Goal: Information Seeking & Learning: Learn about a topic

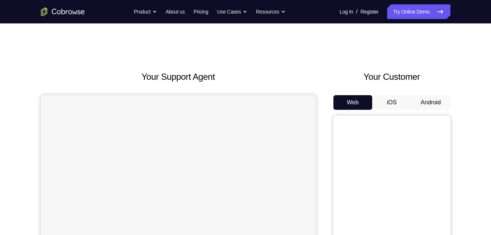
click at [418, 99] on button "Android" at bounding box center [431, 102] width 39 height 15
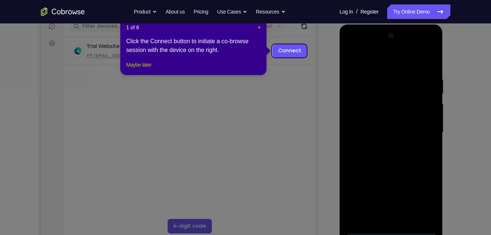
click at [147, 69] on button "Maybe later" at bounding box center [138, 64] width 25 height 9
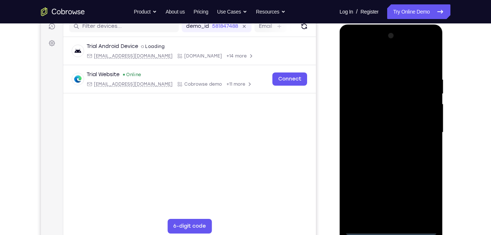
click at [393, 229] on div at bounding box center [391, 132] width 92 height 205
click at [419, 199] on div at bounding box center [391, 132] width 92 height 205
click at [360, 57] on div at bounding box center [391, 132] width 92 height 205
click at [357, 49] on div at bounding box center [391, 132] width 92 height 205
click at [425, 129] on div at bounding box center [391, 132] width 92 height 205
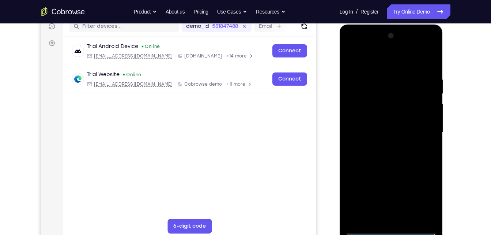
click at [383, 146] on div at bounding box center [391, 132] width 92 height 205
click at [377, 122] on div at bounding box center [391, 132] width 92 height 205
click at [391, 118] on div at bounding box center [391, 132] width 92 height 205
click at [376, 131] on div at bounding box center [391, 132] width 92 height 205
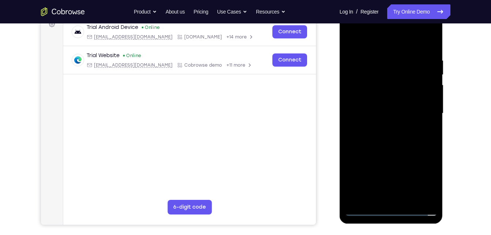
scroll to position [118, 0]
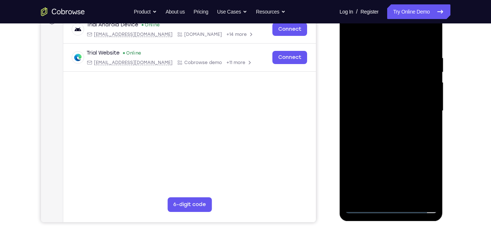
click at [384, 61] on div at bounding box center [391, 110] width 92 height 205
click at [412, 98] on div at bounding box center [391, 110] width 92 height 205
click at [423, 96] on div at bounding box center [391, 110] width 92 height 205
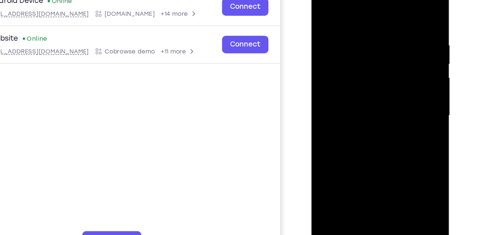
click at [403, 58] on div at bounding box center [363, 79] width 92 height 205
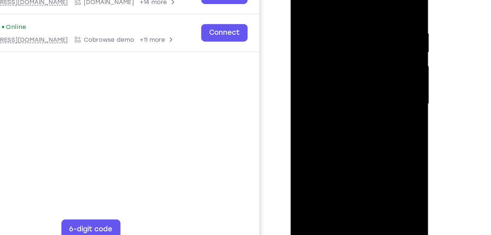
click at [381, 55] on div at bounding box center [342, 68] width 92 height 205
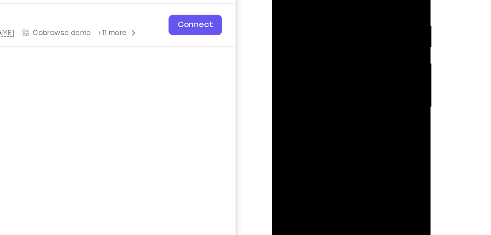
click at [363, 35] on div at bounding box center [324, 49] width 92 height 205
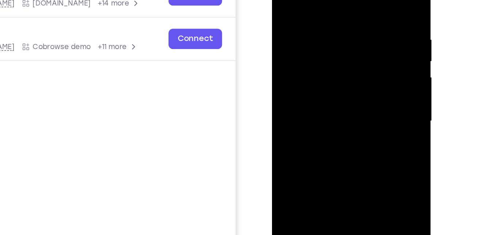
click at [352, 49] on div at bounding box center [324, 62] width 92 height 205
click at [286, 50] on div at bounding box center [324, 62] width 92 height 205
click at [295, 75] on div at bounding box center [324, 62] width 92 height 205
click at [355, 80] on div at bounding box center [324, 62] width 92 height 205
click at [286, 72] on div at bounding box center [324, 62] width 92 height 205
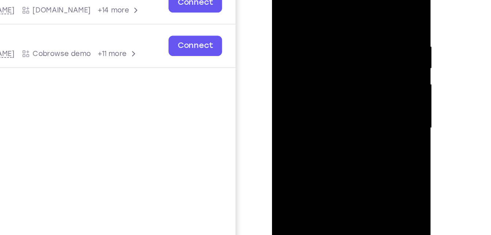
click at [355, 52] on div at bounding box center [324, 69] width 92 height 205
drag, startPoint x: 294, startPoint y: 43, endPoint x: 416, endPoint y: 38, distance: 122.0
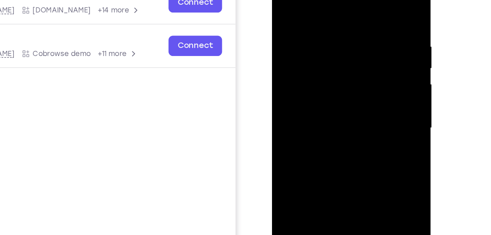
click at [377, 38] on html "Online web based iOS Simulators and Android Emulators. Run iPhone, iPad, Mobile…" at bounding box center [324, 72] width 104 height 220
click at [298, 0] on div at bounding box center [324, 69] width 92 height 205
click at [331, 108] on div at bounding box center [324, 69] width 92 height 205
drag, startPoint x: 310, startPoint y: 103, endPoint x: 330, endPoint y: 20, distance: 84.6
click at [330, 20] on div at bounding box center [324, 69] width 92 height 205
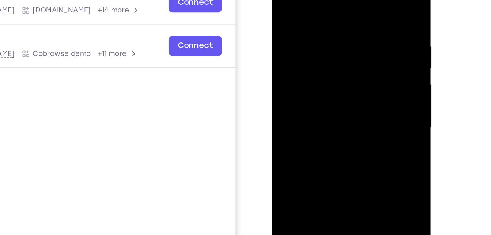
drag, startPoint x: 314, startPoint y: 24, endPoint x: 308, endPoint y: 85, distance: 61.4
click at [308, 85] on div at bounding box center [324, 69] width 92 height 205
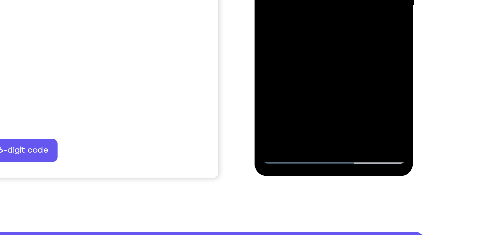
scroll to position [142, 0]
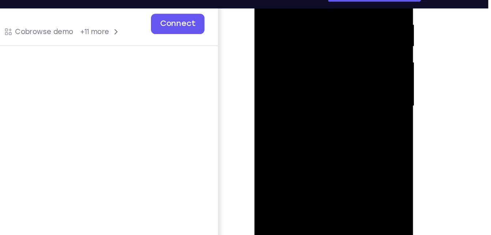
click at [342, 26] on div at bounding box center [307, 47] width 92 height 205
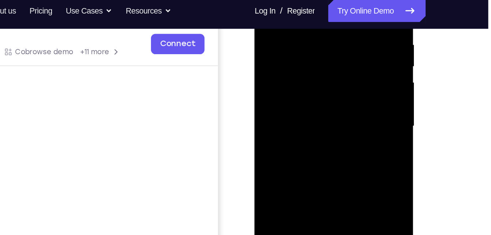
click at [334, 44] on div at bounding box center [307, 68] width 92 height 205
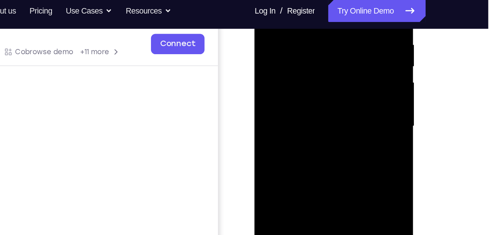
click at [334, 44] on div at bounding box center [307, 68] width 92 height 205
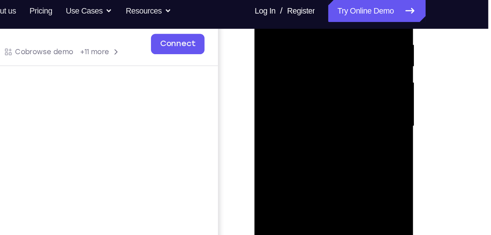
click at [334, 44] on div at bounding box center [307, 68] width 92 height 205
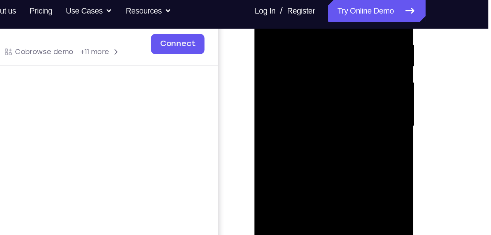
click at [334, 44] on div at bounding box center [307, 68] width 92 height 205
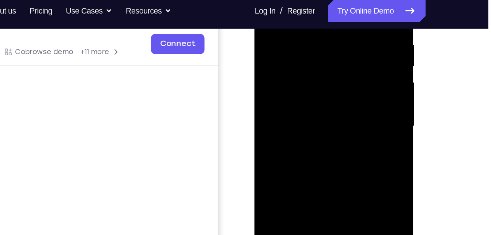
click at [334, 44] on div at bounding box center [307, 68] width 92 height 205
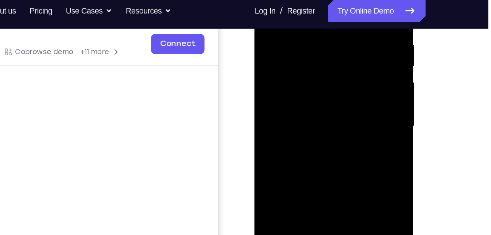
click at [334, 44] on div at bounding box center [307, 68] width 92 height 205
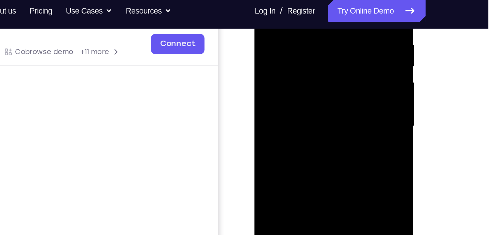
click at [334, 44] on div at bounding box center [307, 68] width 92 height 205
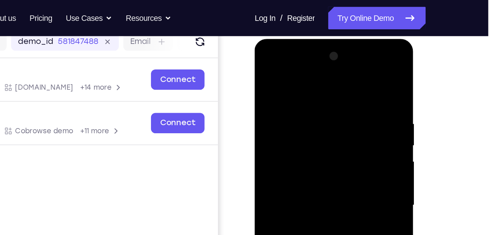
scroll to position [91, 0]
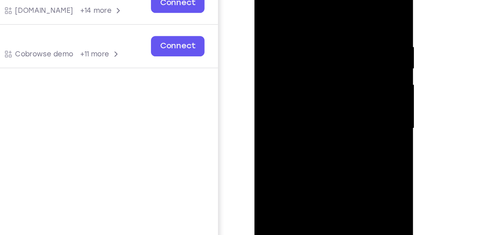
click at [344, 38] on div at bounding box center [307, 70] width 92 height 205
drag, startPoint x: 344, startPoint y: 22, endPoint x: 344, endPoint y: 38, distance: 15.7
click at [344, 38] on div at bounding box center [307, 70] width 92 height 205
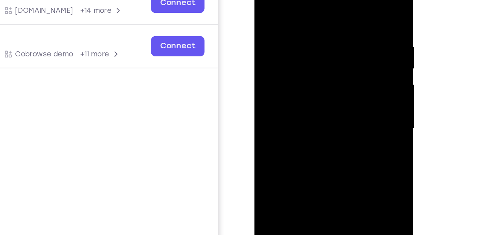
click at [344, 38] on div at bounding box center [307, 70] width 92 height 205
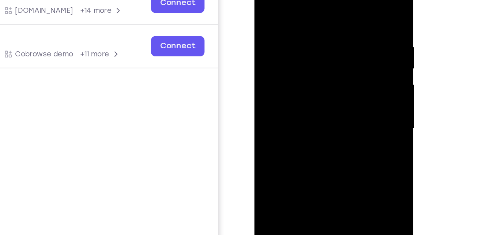
click at [344, 38] on div at bounding box center [307, 70] width 92 height 205
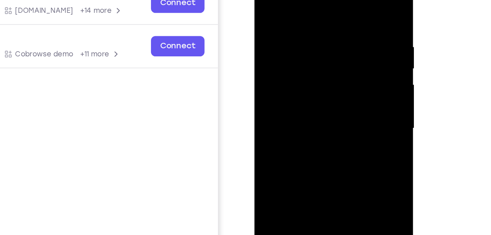
click at [344, 38] on div at bounding box center [307, 70] width 92 height 205
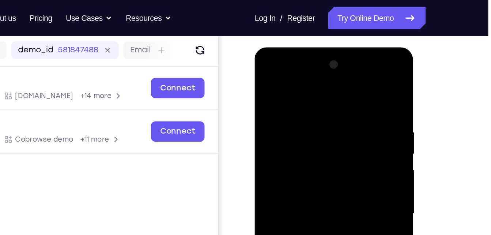
scroll to position [90, 0]
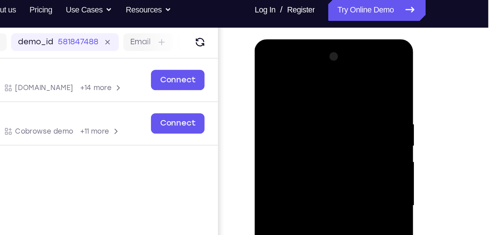
click at [344, 65] on div at bounding box center [307, 147] width 92 height 205
drag, startPoint x: 344, startPoint y: 115, endPoint x: 344, endPoint y: 65, distance: 50.1
click at [344, 65] on div at bounding box center [307, 147] width 92 height 205
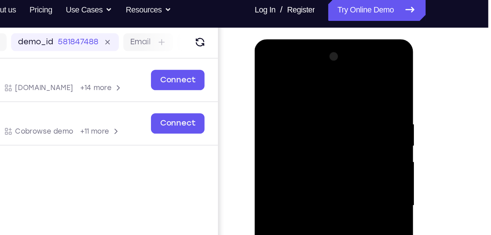
click at [344, 65] on div at bounding box center [307, 147] width 92 height 205
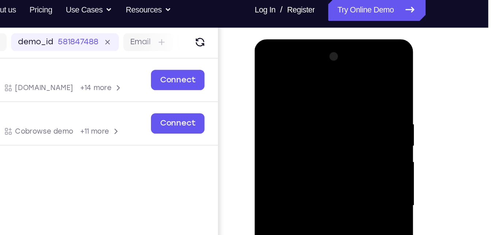
click at [344, 65] on div at bounding box center [307, 147] width 92 height 205
click at [344, 91] on div at bounding box center [307, 147] width 92 height 205
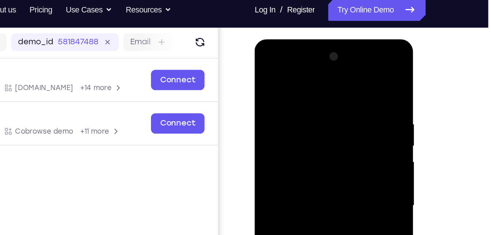
click at [344, 91] on div at bounding box center [307, 147] width 92 height 205
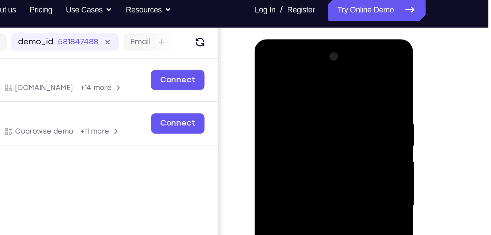
click at [344, 91] on div at bounding box center [307, 147] width 92 height 205
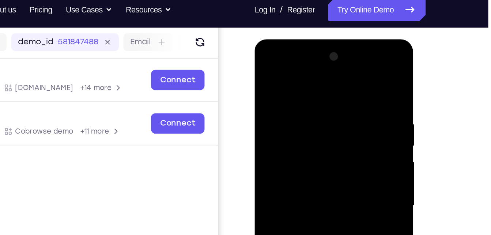
click at [344, 91] on div at bounding box center [307, 147] width 92 height 205
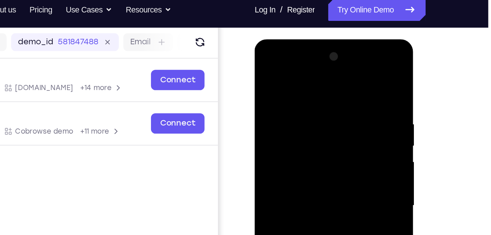
click at [344, 91] on div at bounding box center [307, 147] width 92 height 205
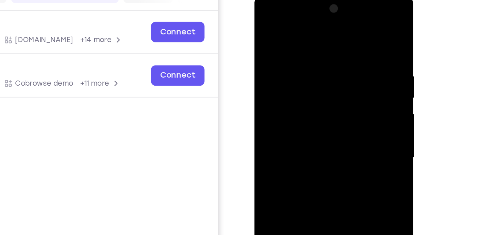
click at [347, 33] on div at bounding box center [307, 99] width 92 height 205
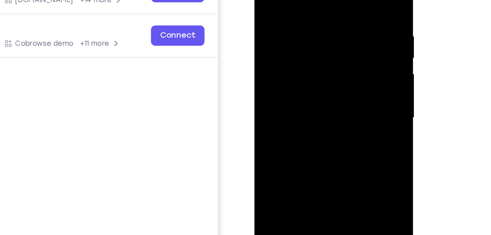
click at [349, 40] on div at bounding box center [307, 59] width 92 height 205
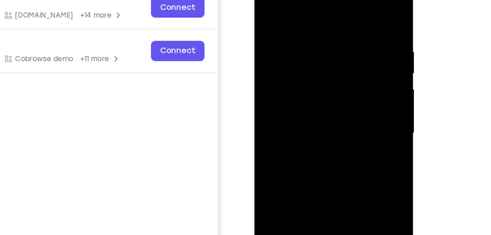
click at [349, 45] on div at bounding box center [307, 75] width 92 height 205
drag, startPoint x: 349, startPoint y: 55, endPoint x: 338, endPoint y: 11, distance: 45.4
click at [338, 11] on div at bounding box center [307, 75] width 92 height 205
click at [344, 25] on div at bounding box center [307, 75] width 92 height 205
click at [326, 75] on div at bounding box center [307, 75] width 92 height 205
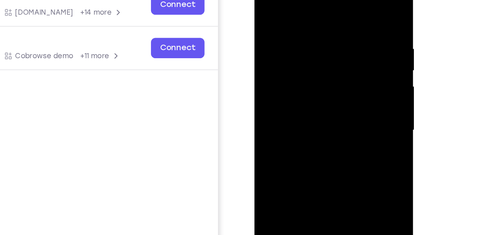
click at [337, 45] on div at bounding box center [307, 72] width 92 height 205
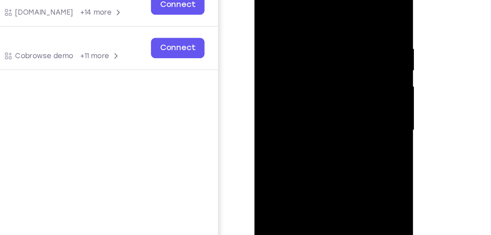
click at [337, 45] on div at bounding box center [307, 72] width 92 height 205
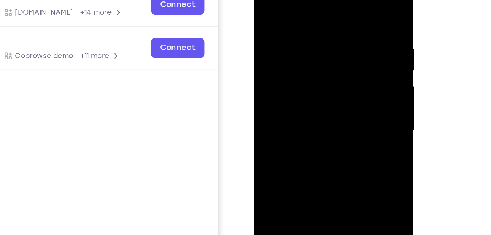
click at [337, 45] on div at bounding box center [307, 72] width 92 height 205
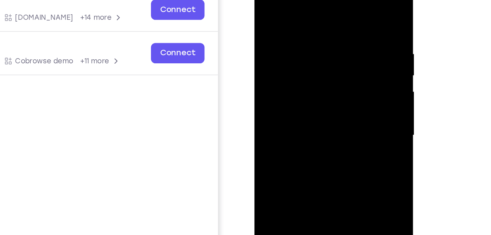
click at [258, 39] on div at bounding box center [307, 78] width 104 height 218
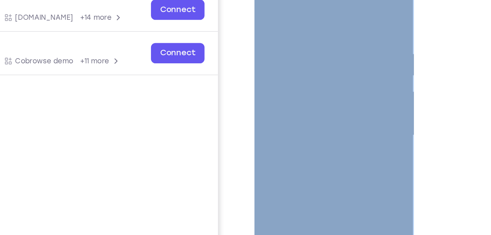
click at [261, 39] on div at bounding box center [307, 78] width 104 height 218
click at [261, 39] on div at bounding box center [307, 77] width 92 height 205
click at [258, 42] on div at bounding box center [307, 78] width 104 height 218
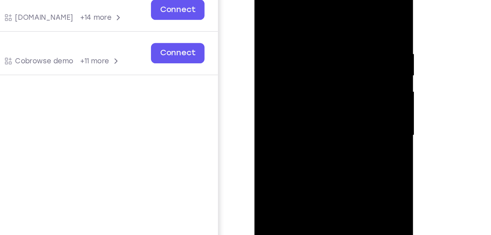
click at [344, 30] on div at bounding box center [307, 77] width 92 height 205
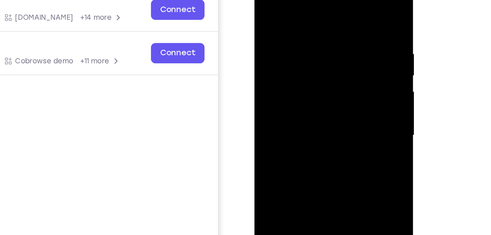
click at [344, 30] on div at bounding box center [307, 77] width 92 height 205
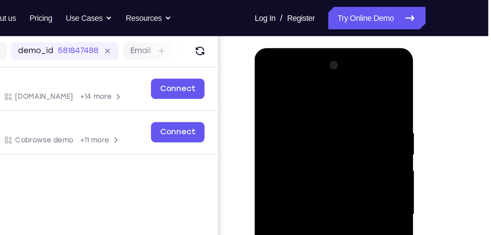
scroll to position [87, 0]
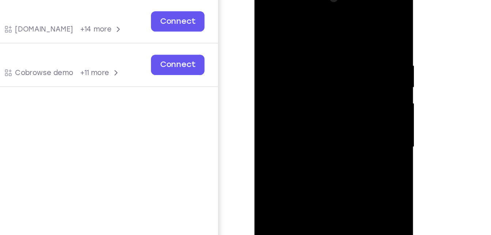
click at [344, 34] on div at bounding box center [307, 88] width 92 height 205
drag, startPoint x: 344, startPoint y: 41, endPoint x: 344, endPoint y: 34, distance: 7.7
click at [344, 34] on div at bounding box center [307, 88] width 92 height 205
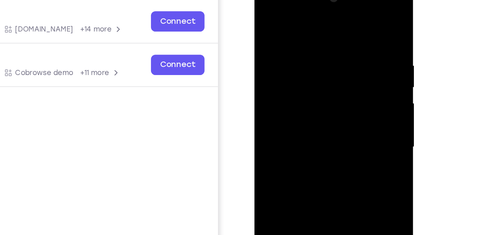
click at [344, 34] on div at bounding box center [307, 88] width 92 height 205
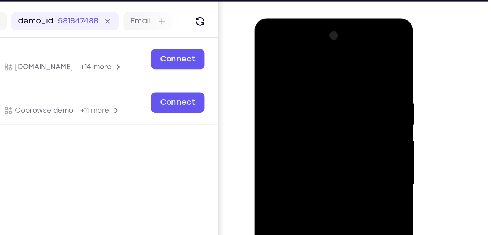
click at [345, 53] on div at bounding box center [307, 126] width 92 height 205
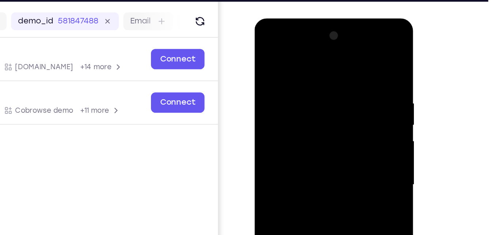
click at [345, 53] on div at bounding box center [307, 126] width 92 height 205
click at [341, 77] on div at bounding box center [307, 126] width 92 height 205
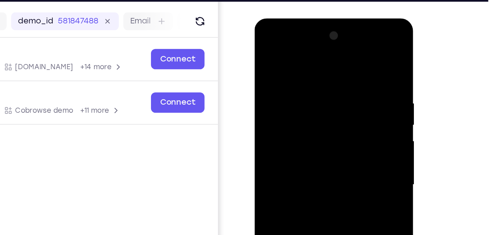
click at [341, 77] on div at bounding box center [307, 126] width 92 height 205
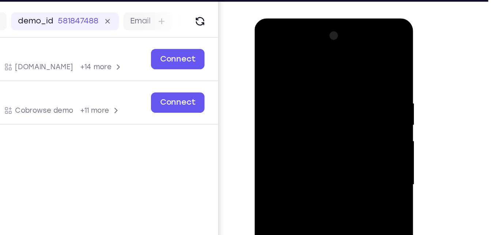
click at [341, 77] on div at bounding box center [307, 126] width 92 height 205
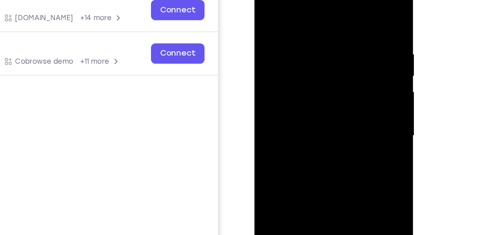
click at [343, 59] on div at bounding box center [307, 77] width 92 height 205
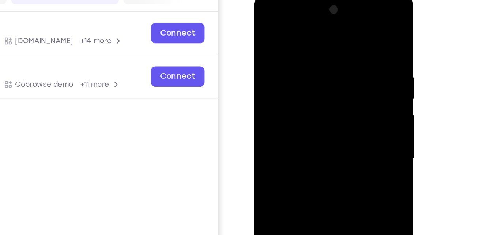
click at [343, 67] on div at bounding box center [307, 100] width 92 height 205
drag, startPoint x: 343, startPoint y: 96, endPoint x: 343, endPoint y: 67, distance: 28.2
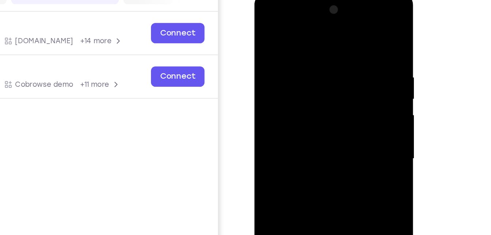
click at [343, 67] on div at bounding box center [307, 100] width 92 height 205
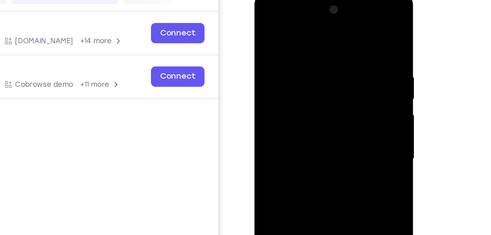
click at [343, 67] on div at bounding box center [307, 100] width 92 height 205
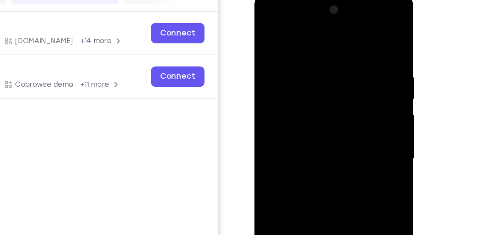
click at [343, 67] on div at bounding box center [307, 100] width 92 height 205
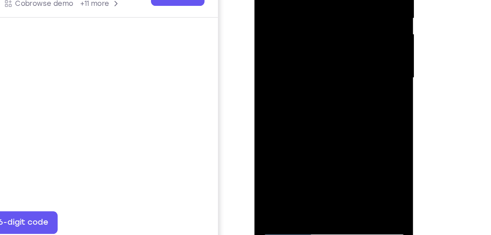
scroll to position [100, 0]
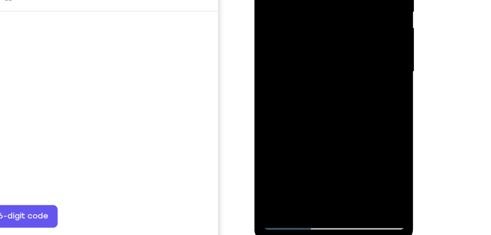
click at [343, 37] on div at bounding box center [307, 13] width 92 height 205
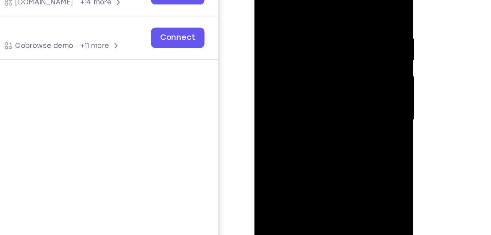
click at [343, 54] on div at bounding box center [307, 61] width 92 height 205
drag, startPoint x: 343, startPoint y: 29, endPoint x: 343, endPoint y: 54, distance: 25.3
click at [343, 54] on div at bounding box center [307, 61] width 92 height 205
click at [340, 44] on div at bounding box center [307, 62] width 92 height 205
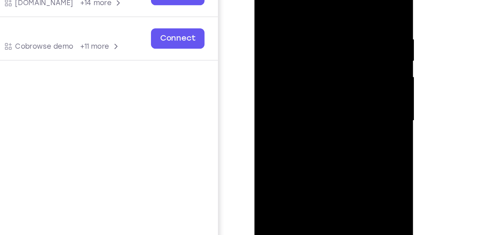
click at [340, 44] on div at bounding box center [307, 62] width 92 height 205
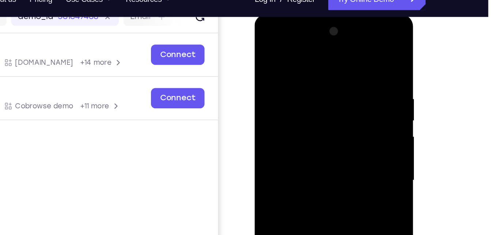
click at [340, 64] on div at bounding box center [307, 121] width 92 height 205
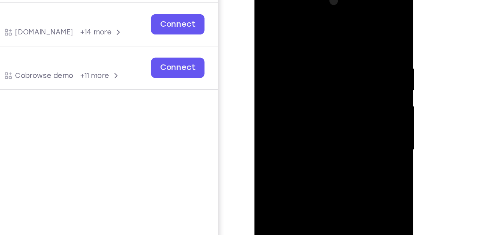
click at [340, 54] on div at bounding box center [307, 91] width 92 height 205
drag, startPoint x: 340, startPoint y: 73, endPoint x: 340, endPoint y: 54, distance: 19.0
click at [340, 54] on div at bounding box center [307, 91] width 92 height 205
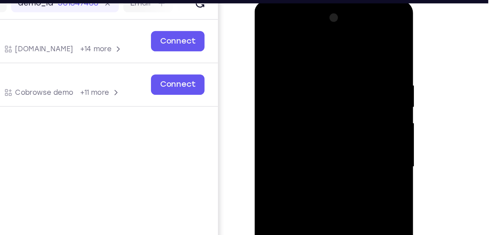
drag, startPoint x: 317, startPoint y: 56, endPoint x: 412, endPoint y: 49, distance: 95.4
click at [359, 49] on html "Online web based iOS Simulators and Android Emulators. Run iPhone, iPad, Mobile…" at bounding box center [307, 110] width 104 height 220
drag, startPoint x: 293, startPoint y: 50, endPoint x: 412, endPoint y: 35, distance: 119.8
click at [359, 35] on html "Online web based iOS Simulators and Android Emulators. Run iPhone, iPad, Mobile…" at bounding box center [307, 110] width 104 height 220
click at [351, 53] on div at bounding box center [307, 108] width 92 height 205
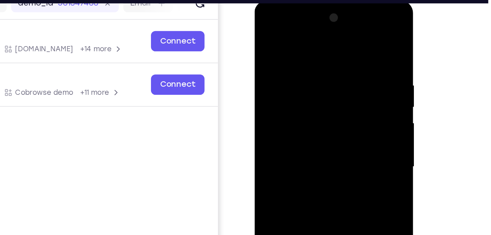
click at [351, 53] on div at bounding box center [307, 108] width 92 height 205
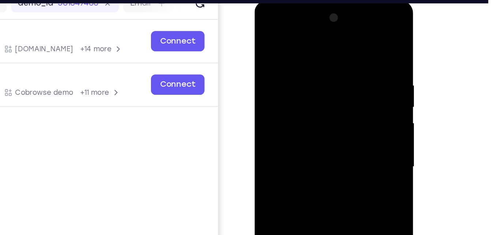
click at [351, 53] on div at bounding box center [307, 108] width 92 height 205
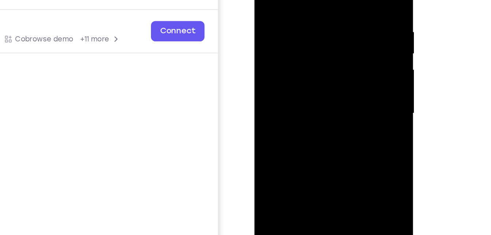
drag, startPoint x: 285, startPoint y: 53, endPoint x: 369, endPoint y: 36, distance: 85.1
click at [359, 36] on html "Online web based iOS Simulators and Android Emulators. Run iPhone, iPad, Mobile…" at bounding box center [307, 57] width 104 height 220
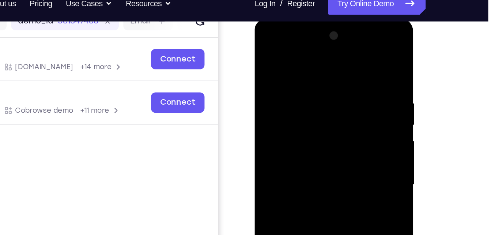
drag, startPoint x: 281, startPoint y: 67, endPoint x: 389, endPoint y: 57, distance: 108.0
click at [359, 57] on html "Online web based iOS Simulators and Android Emulators. Run iPhone, iPad, Mobile…" at bounding box center [307, 128] width 104 height 220
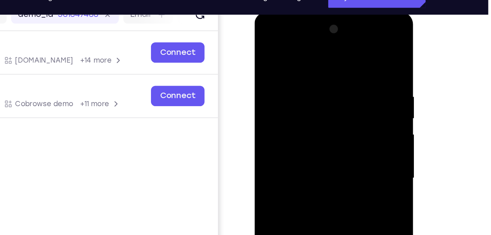
click at [343, 83] on div at bounding box center [307, 119] width 92 height 205
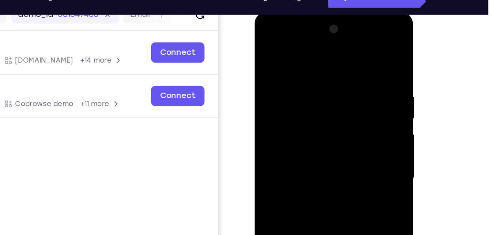
click at [343, 83] on div at bounding box center [307, 119] width 92 height 205
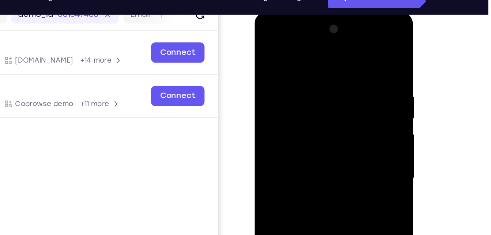
click at [343, 83] on div at bounding box center [307, 119] width 92 height 205
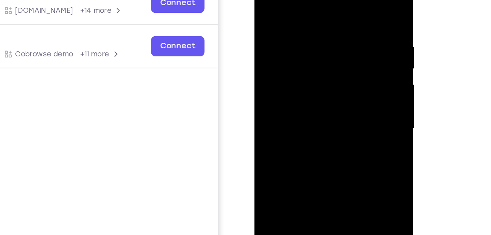
click at [343, 66] on div at bounding box center [307, 70] width 92 height 205
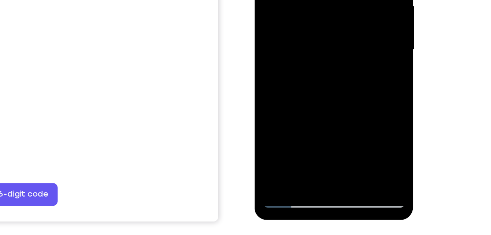
scroll to position [113, 0]
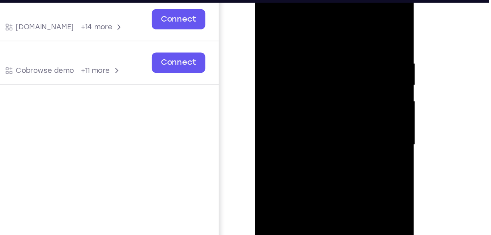
click at [343, 72] on div at bounding box center [307, 86] width 92 height 205
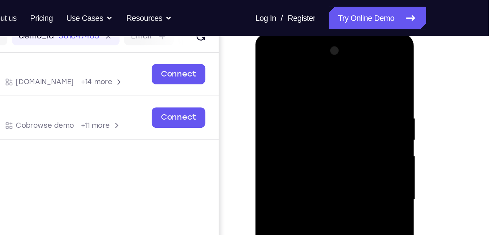
scroll to position [97, 0]
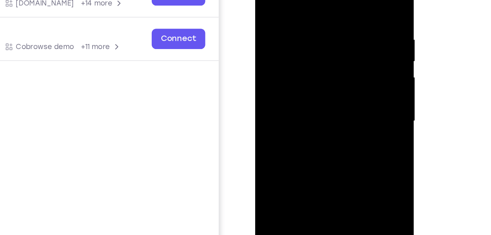
click at [343, 64] on div at bounding box center [307, 62] width 92 height 205
drag, startPoint x: 344, startPoint y: 27, endPoint x: 343, endPoint y: 64, distance: 37.0
click at [343, 64] on div at bounding box center [307, 62] width 92 height 205
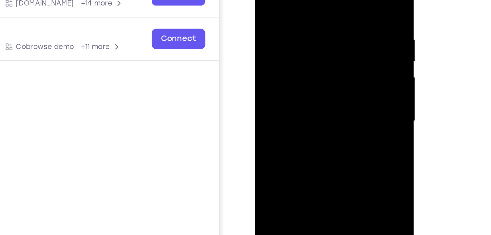
click at [343, 64] on div at bounding box center [307, 62] width 92 height 205
click at [344, 41] on div at bounding box center [307, 62] width 92 height 205
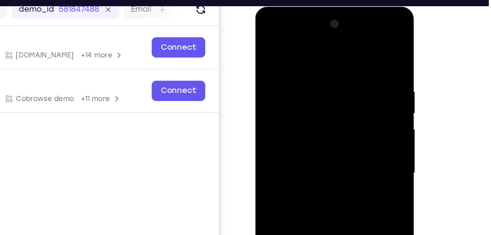
click at [343, 65] on div at bounding box center [307, 114] width 92 height 205
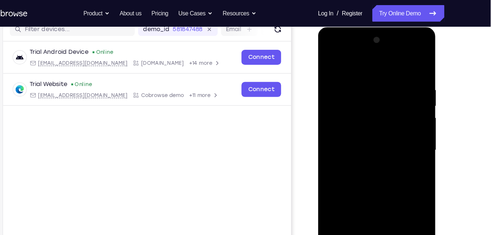
click at [407, 88] on div at bounding box center [370, 135] width 92 height 205
click at [408, 91] on div at bounding box center [370, 135] width 92 height 205
click at [410, 110] on div at bounding box center [370, 135] width 92 height 205
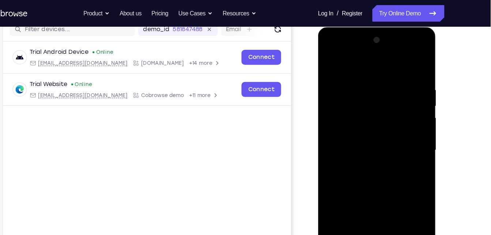
click at [410, 110] on div at bounding box center [370, 135] width 92 height 205
click at [407, 66] on div at bounding box center [370, 135] width 92 height 205
click at [407, 89] on div at bounding box center [370, 135] width 92 height 205
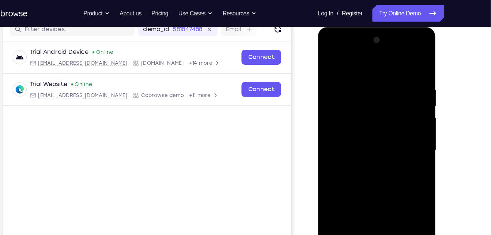
click at [407, 89] on div at bounding box center [370, 135] width 92 height 205
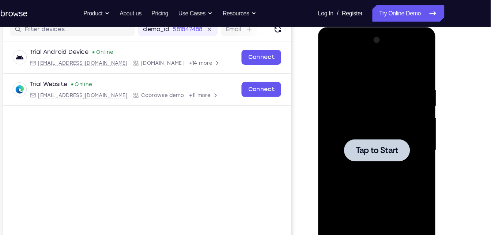
click at [377, 128] on div at bounding box center [370, 134] width 58 height 19
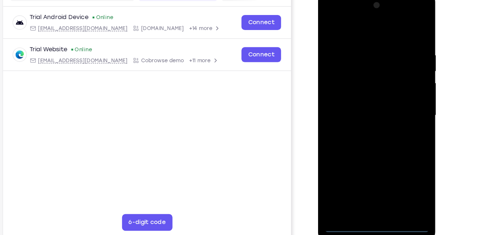
scroll to position [99, 0]
click at [374, 196] on div at bounding box center [370, 100] width 92 height 205
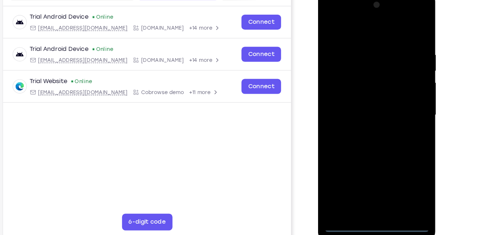
click at [397, 163] on div at bounding box center [370, 100] width 92 height 205
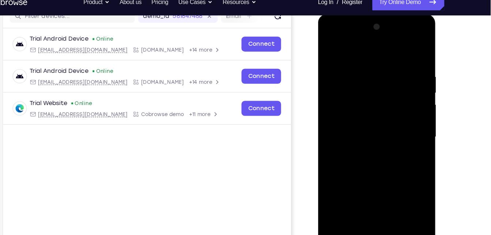
click at [333, 35] on div at bounding box center [370, 121] width 92 height 205
click at [399, 121] on div at bounding box center [370, 121] width 92 height 205
click at [360, 135] on div at bounding box center [370, 121] width 92 height 205
click at [357, 116] on div at bounding box center [370, 121] width 92 height 205
click at [358, 106] on div at bounding box center [370, 121] width 92 height 205
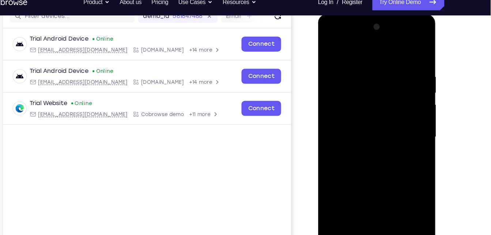
click at [351, 122] on div at bounding box center [370, 121] width 92 height 205
click at [370, 146] on div at bounding box center [370, 121] width 92 height 205
click at [362, 72] on div at bounding box center [370, 121] width 92 height 205
click at [375, 157] on div at bounding box center [370, 121] width 92 height 205
click at [355, 61] on div at bounding box center [370, 121] width 92 height 205
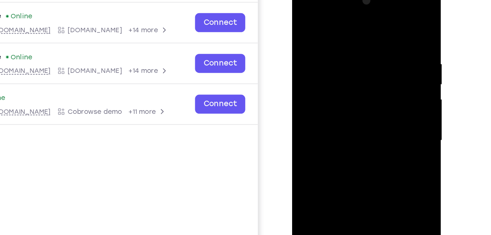
click at [376, 81] on div at bounding box center [344, 92] width 92 height 205
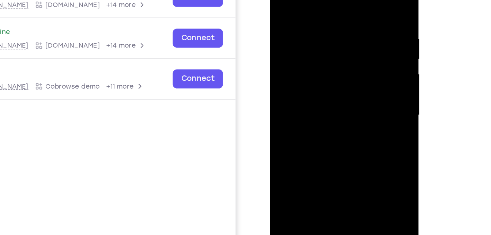
click at [354, 65] on div at bounding box center [322, 67] width 92 height 205
click at [364, 64] on div at bounding box center [322, 67] width 92 height 205
click at [361, 75] on div at bounding box center [322, 67] width 92 height 205
click at [354, 64] on div at bounding box center [322, 67] width 92 height 205
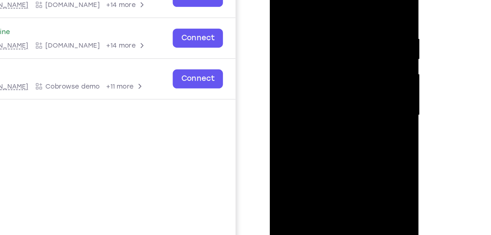
click at [361, 64] on div at bounding box center [322, 67] width 92 height 205
click at [361, 0] on div at bounding box center [322, 67] width 92 height 205
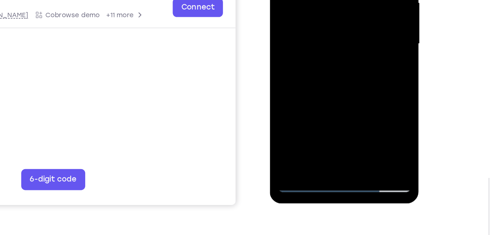
scroll to position [127, 0]
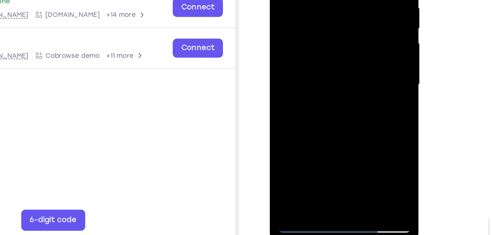
click at [324, 75] on div at bounding box center [322, 36] width 92 height 205
click at [288, 76] on div at bounding box center [322, 36] width 92 height 205
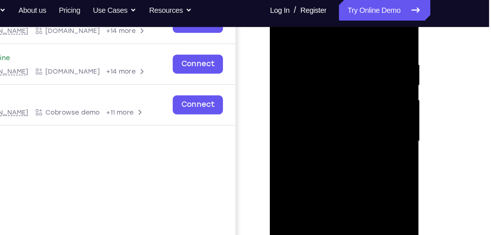
click at [322, 70] on div at bounding box center [322, 93] width 92 height 205
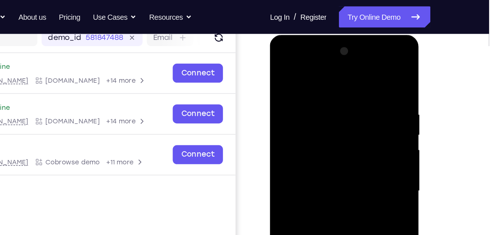
scroll to position [94, 0]
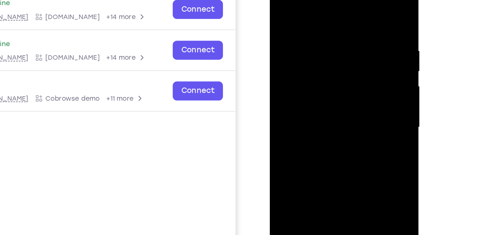
drag, startPoint x: 354, startPoint y: 78, endPoint x: 303, endPoint y: 82, distance: 50.6
click at [303, 82] on div at bounding box center [322, 79] width 92 height 205
drag, startPoint x: 344, startPoint y: 76, endPoint x: 273, endPoint y: 77, distance: 71.0
click at [273, 77] on div at bounding box center [322, 80] width 104 height 218
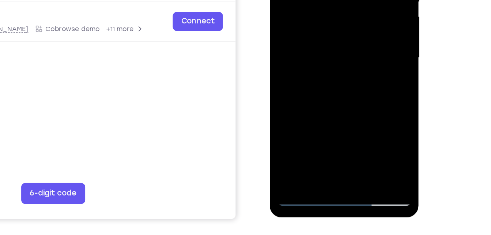
scroll to position [124, 0]
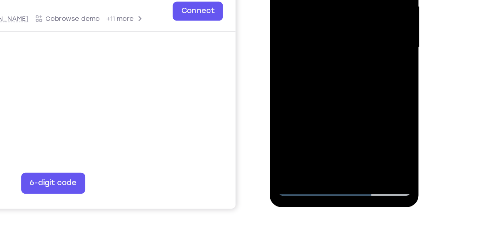
drag, startPoint x: 324, startPoint y: 61, endPoint x: 339, endPoint y: -8, distance: 70.9
click at [339, 0] on div at bounding box center [322, -1] width 92 height 205
drag, startPoint x: 324, startPoint y: -2, endPoint x: 323, endPoint y: 55, distance: 56.7
click at [323, 55] on div at bounding box center [322, -1] width 92 height 205
click at [282, 0] on div at bounding box center [322, -1] width 92 height 205
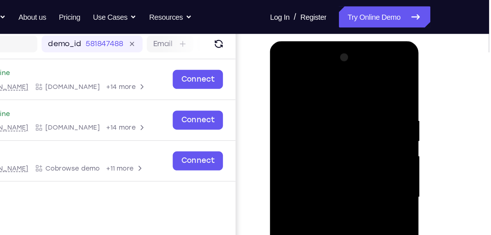
scroll to position [92, 0]
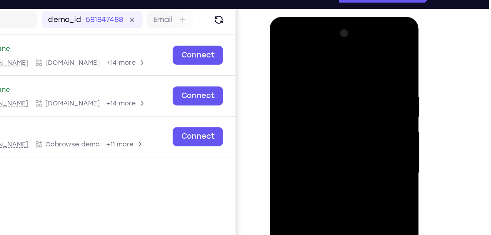
click at [357, 70] on div at bounding box center [322, 124] width 92 height 205
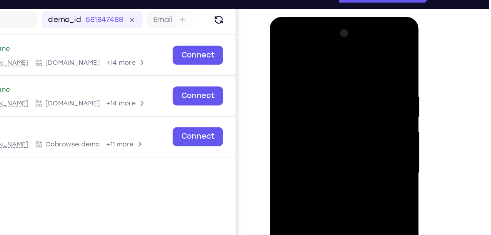
click at [357, 70] on div at bounding box center [322, 124] width 92 height 205
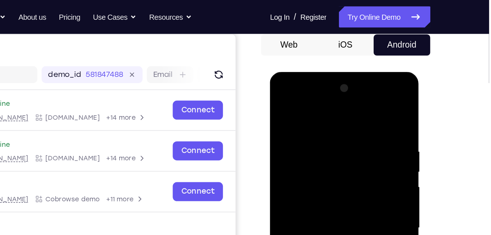
scroll to position [71, 0]
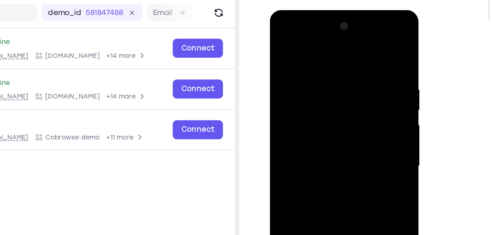
click at [354, 79] on div at bounding box center [322, 117] width 92 height 205
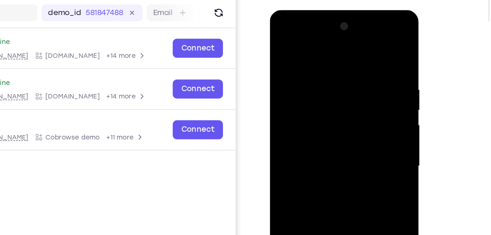
click at [354, 79] on div at bounding box center [322, 117] width 92 height 205
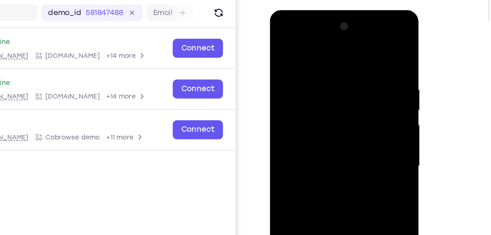
click at [354, 79] on div at bounding box center [322, 117] width 92 height 205
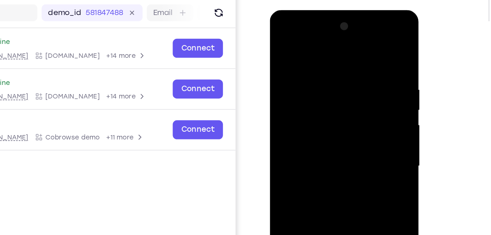
click at [354, 79] on div at bounding box center [322, 117] width 92 height 205
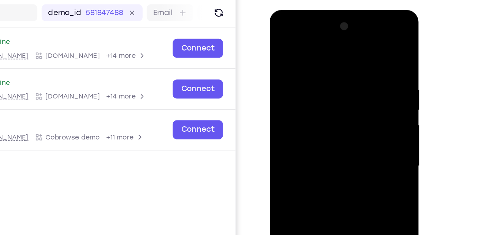
click at [354, 79] on div at bounding box center [322, 117] width 92 height 205
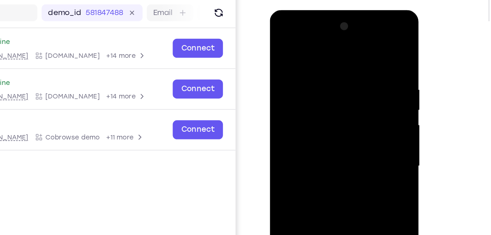
click at [354, 79] on div at bounding box center [322, 117] width 92 height 205
click at [362, 44] on div at bounding box center [322, 117] width 92 height 205
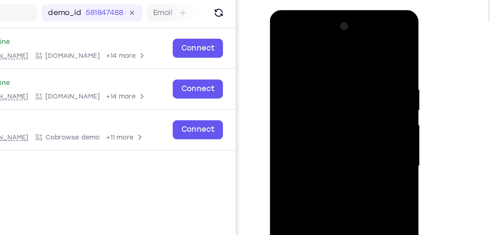
click at [362, 44] on div at bounding box center [322, 117] width 92 height 205
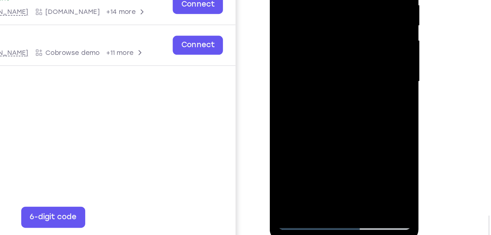
scroll to position [100, 0]
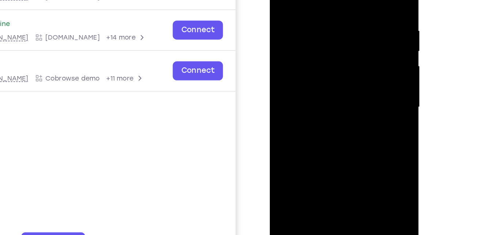
click at [360, 34] on div at bounding box center [322, 59] width 92 height 205
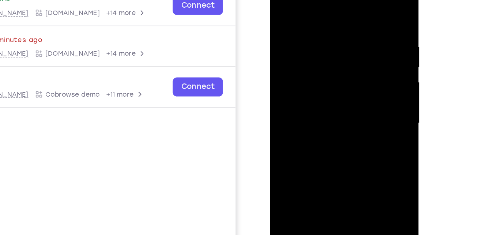
click at [360, 39] on div at bounding box center [322, 75] width 92 height 205
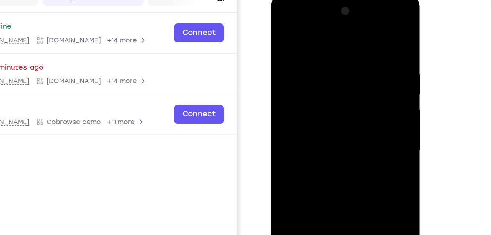
click at [360, 48] on div at bounding box center [323, 102] width 92 height 205
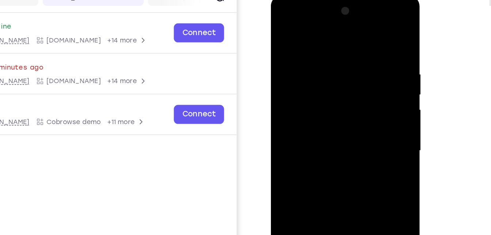
click at [370, 60] on div at bounding box center [323, 104] width 104 height 218
click at [364, 58] on div at bounding box center [323, 102] width 92 height 205
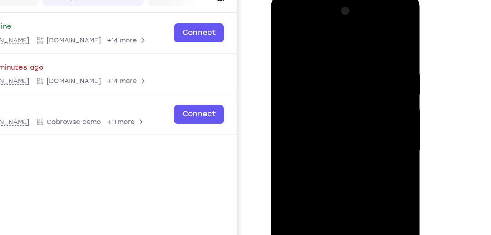
click at [364, 58] on div at bounding box center [323, 102] width 92 height 205
click at [358, 44] on div at bounding box center [323, 102] width 92 height 205
click at [363, 11] on div at bounding box center [323, 102] width 92 height 205
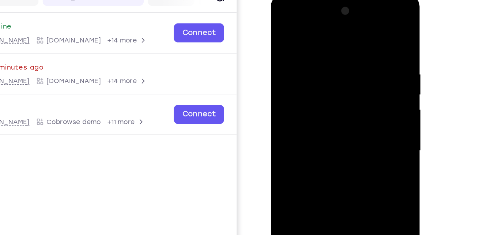
click at [328, 102] on div at bounding box center [323, 102] width 92 height 205
click at [287, 99] on div at bounding box center [323, 102] width 92 height 205
click at [364, 68] on div at bounding box center [323, 102] width 92 height 205
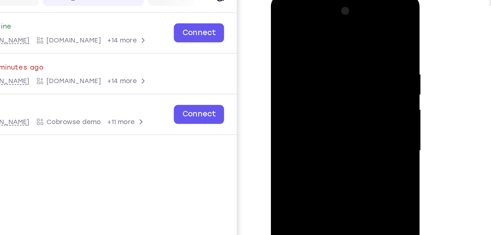
click at [364, 68] on div at bounding box center [323, 102] width 92 height 205
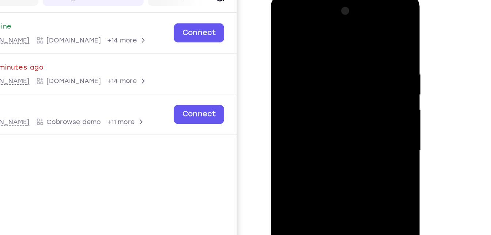
click at [364, 68] on div at bounding box center [323, 102] width 92 height 205
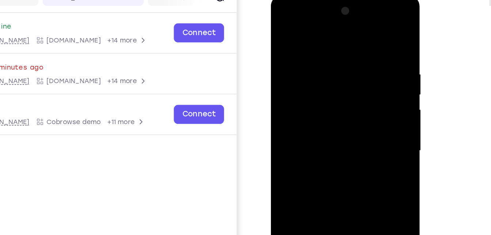
click at [364, 68] on div at bounding box center [323, 102] width 92 height 205
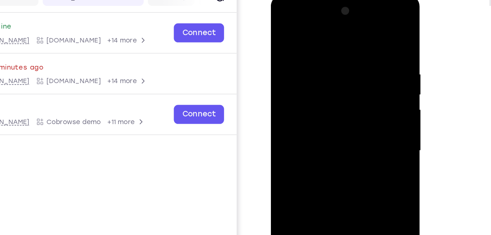
click at [364, 68] on div at bounding box center [323, 102] width 92 height 205
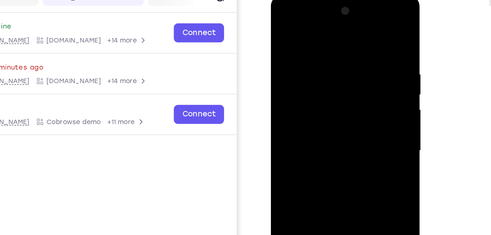
click at [364, 68] on div at bounding box center [323, 102] width 92 height 205
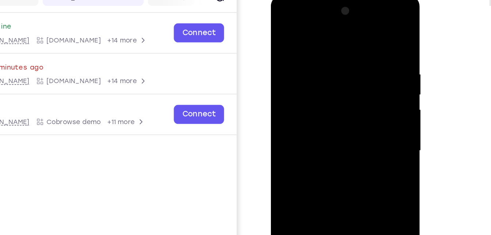
click at [364, 68] on div at bounding box center [323, 102] width 92 height 205
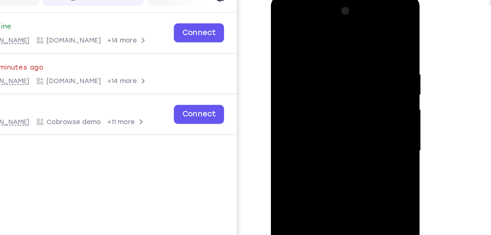
click at [364, 68] on div at bounding box center [323, 102] width 92 height 205
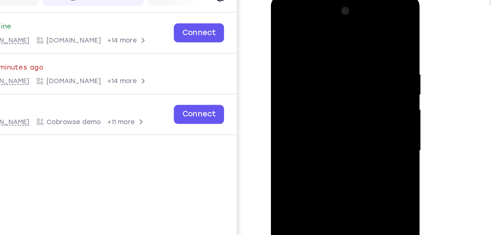
click at [364, 68] on div at bounding box center [323, 102] width 92 height 205
click at [363, 71] on div at bounding box center [323, 102] width 92 height 205
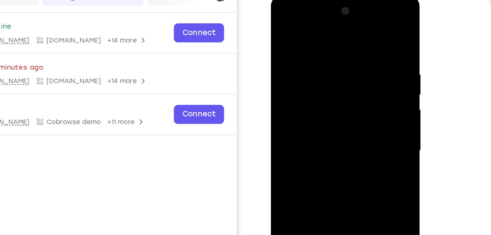
click at [363, 71] on div at bounding box center [323, 102] width 92 height 205
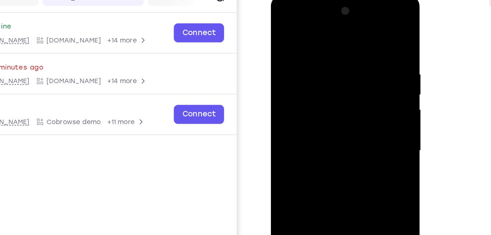
click at [363, 71] on div at bounding box center [323, 102] width 92 height 205
click at [363, 57] on div at bounding box center [323, 102] width 92 height 205
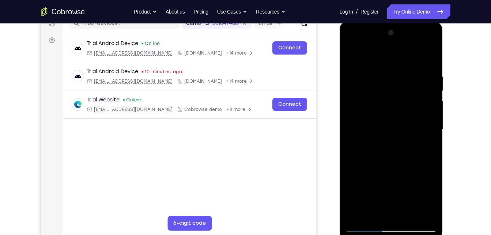
click at [432, 35] on div at bounding box center [391, 129] width 92 height 205
drag, startPoint x: 377, startPoint y: 126, endPoint x: 366, endPoint y: 63, distance: 63.5
click at [366, 63] on div at bounding box center [391, 129] width 92 height 205
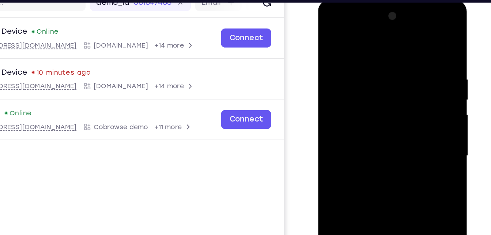
drag, startPoint x: 355, startPoint y: 48, endPoint x: 292, endPoint y: 55, distance: 62.9
click at [318, 55] on html "Online web based iOS Simulators and Android Emulators. Run iPhone, iPad, Mobile…" at bounding box center [370, 110] width 104 height 220
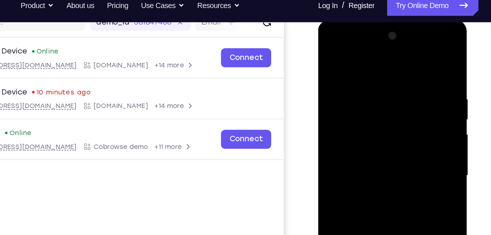
drag, startPoint x: 373, startPoint y: 67, endPoint x: 325, endPoint y: 71, distance: 47.8
click at [325, 71] on div at bounding box center [370, 127] width 92 height 205
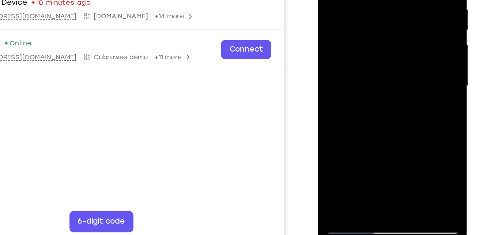
drag, startPoint x: 363, startPoint y: 77, endPoint x: 376, endPoint y: -27, distance: 104.8
click at [376, 0] on div at bounding box center [370, 38] width 92 height 205
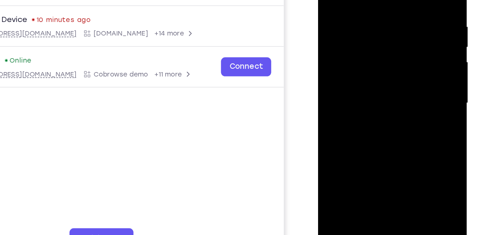
drag, startPoint x: 374, startPoint y: 42, endPoint x: 330, endPoint y: 122, distance: 91.7
click at [330, 122] on div at bounding box center [370, 55] width 92 height 205
click at [393, 48] on div at bounding box center [370, 55] width 92 height 205
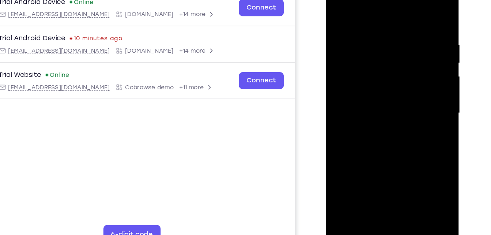
scroll to position [99, 0]
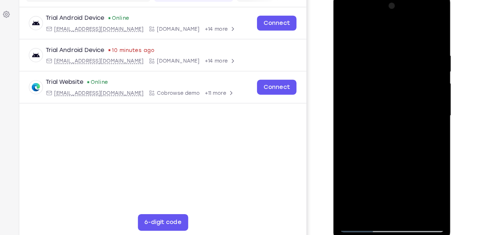
click at [406, 70] on div at bounding box center [385, 101] width 92 height 205
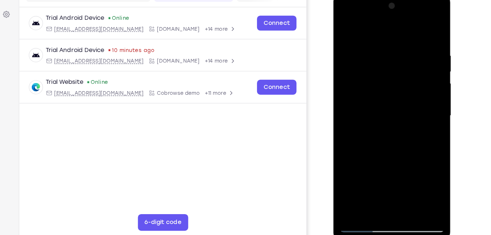
click at [406, 70] on div at bounding box center [385, 101] width 92 height 205
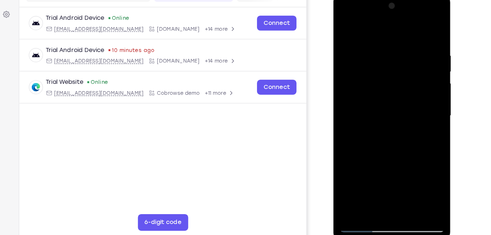
click at [406, 70] on div at bounding box center [385, 101] width 92 height 205
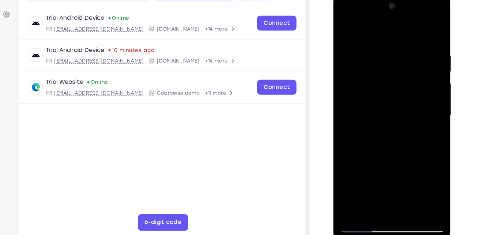
click at [406, 70] on div at bounding box center [385, 101] width 92 height 205
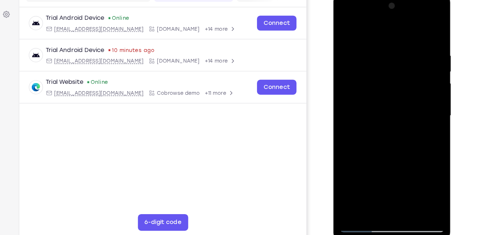
click at [406, 70] on div at bounding box center [385, 101] width 92 height 205
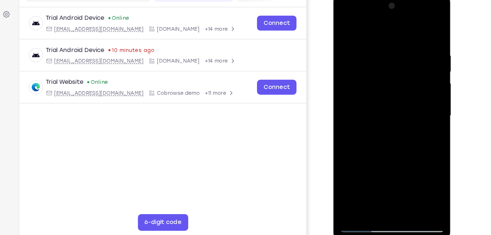
click at [406, 70] on div at bounding box center [385, 101] width 92 height 205
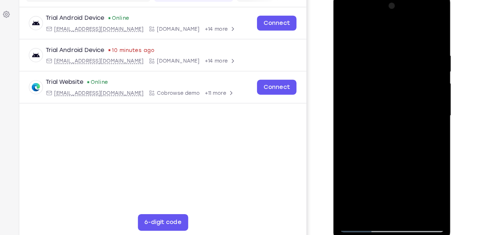
click at [406, 70] on div at bounding box center [385, 101] width 92 height 205
click at [343, 49] on div at bounding box center [385, 101] width 92 height 205
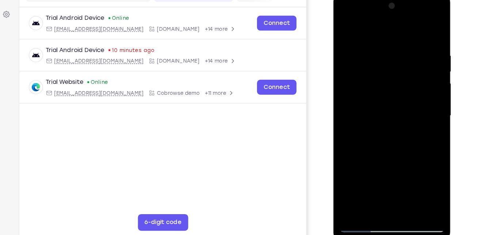
click at [343, 49] on div at bounding box center [385, 101] width 92 height 205
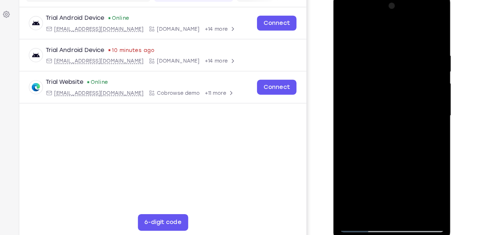
click at [424, 45] on div at bounding box center [385, 101] width 92 height 205
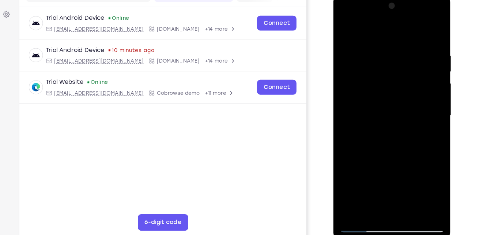
click at [424, 45] on div at bounding box center [385, 101] width 92 height 205
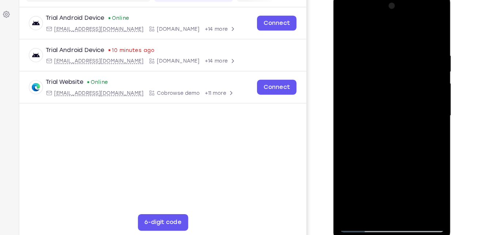
click at [424, 45] on div at bounding box center [385, 101] width 92 height 205
click at [345, 42] on div at bounding box center [385, 101] width 92 height 205
click at [419, 41] on div at bounding box center [385, 101] width 92 height 205
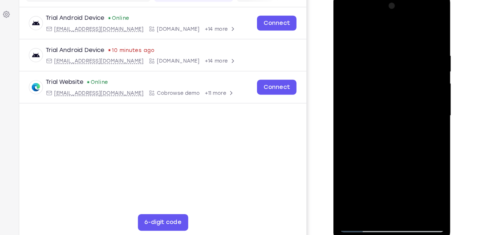
click at [419, 41] on div at bounding box center [385, 101] width 92 height 205
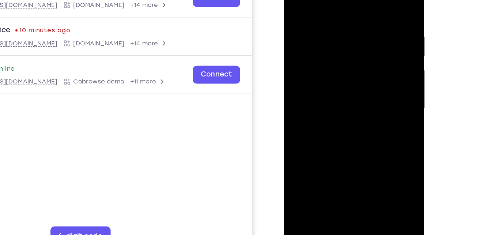
scroll to position [147, 0]
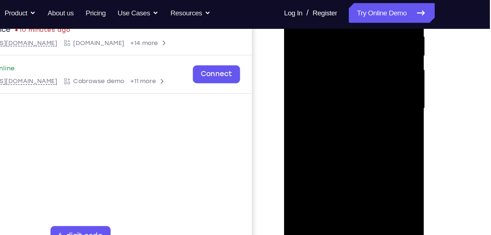
click at [373, 45] on div at bounding box center [336, 69] width 92 height 205
click at [370, 43] on div at bounding box center [336, 69] width 92 height 205
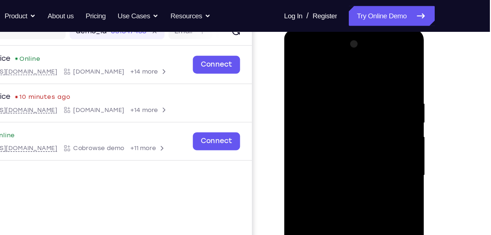
scroll to position [99, 0]
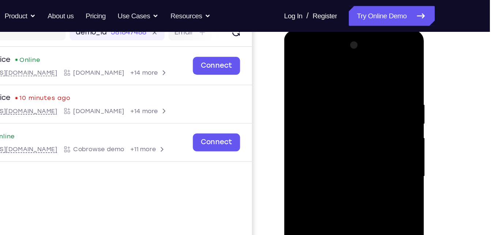
click at [369, 88] on div at bounding box center [336, 137] width 92 height 205
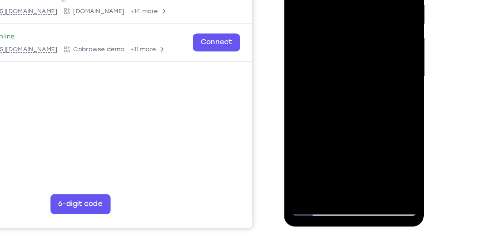
scroll to position [112, 0]
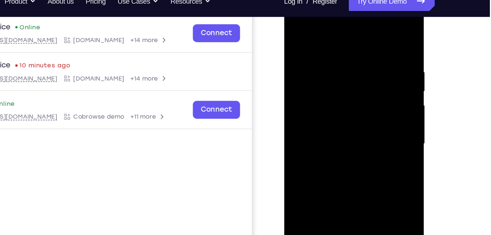
click at [369, 80] on div at bounding box center [336, 105] width 92 height 205
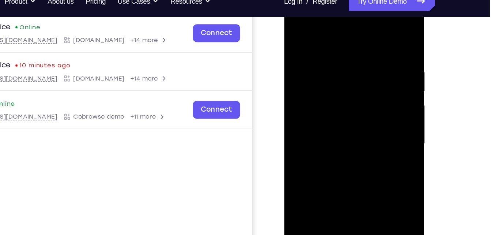
click at [369, 80] on div at bounding box center [336, 105] width 92 height 205
click at [377, 67] on div at bounding box center [336, 105] width 92 height 205
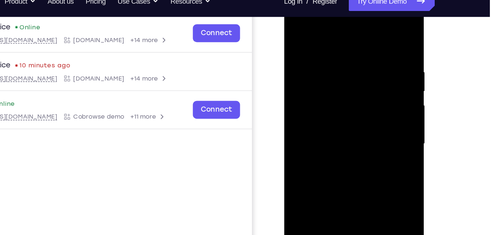
click at [377, 67] on div at bounding box center [336, 105] width 92 height 205
click at [370, 52] on div at bounding box center [336, 105] width 92 height 205
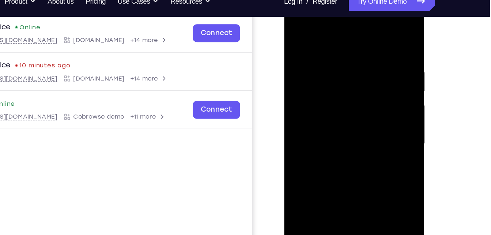
click at [370, 52] on div at bounding box center [336, 105] width 92 height 205
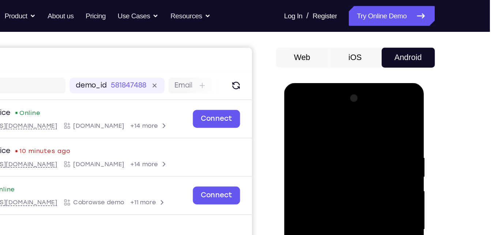
scroll to position [59, 0]
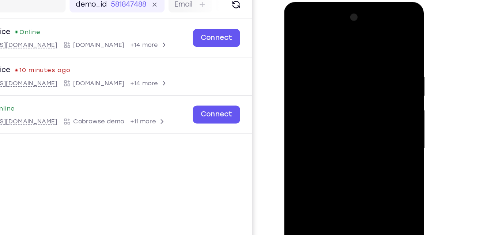
click at [370, 53] on div at bounding box center [336, 109] width 92 height 205
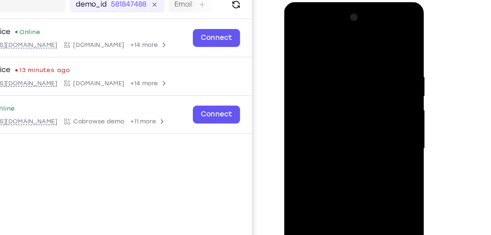
click at [370, 53] on div at bounding box center [336, 109] width 92 height 205
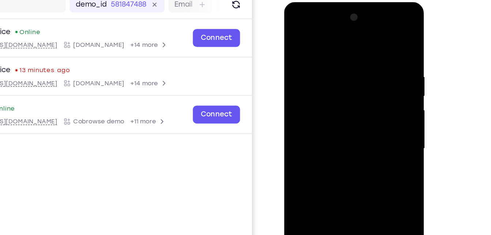
click at [370, 53] on div at bounding box center [336, 109] width 92 height 205
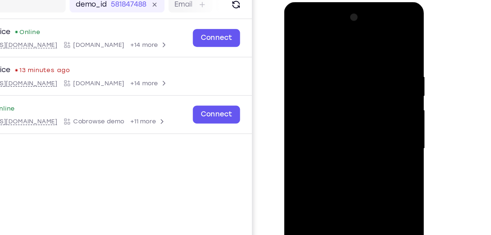
click at [370, 53] on div at bounding box center [336, 109] width 92 height 205
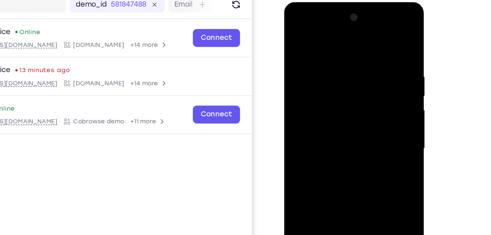
click at [370, 53] on div at bounding box center [336, 109] width 92 height 205
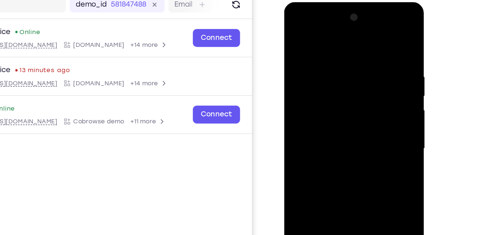
click at [370, 53] on div at bounding box center [336, 109] width 92 height 205
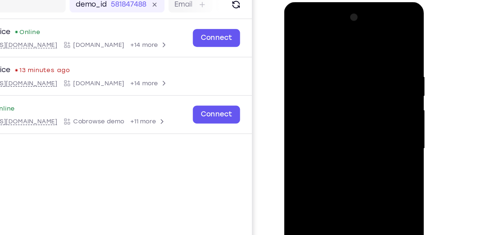
click at [370, 53] on div at bounding box center [336, 109] width 92 height 205
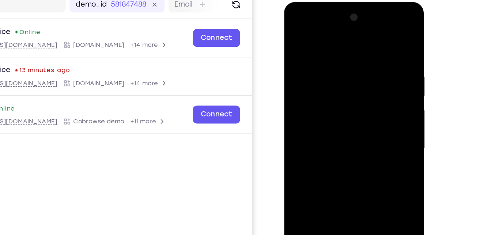
click at [370, 53] on div at bounding box center [336, 109] width 92 height 205
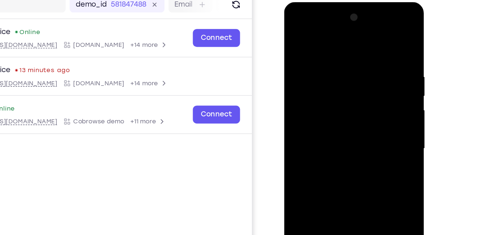
click at [370, 53] on div at bounding box center [336, 109] width 92 height 205
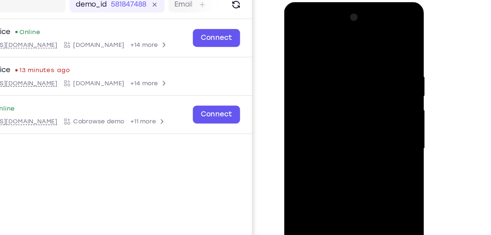
click at [370, 53] on div at bounding box center [336, 109] width 92 height 205
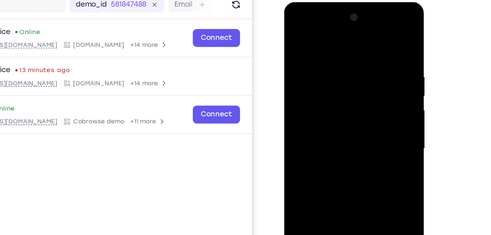
click at [370, 53] on div at bounding box center [336, 109] width 92 height 205
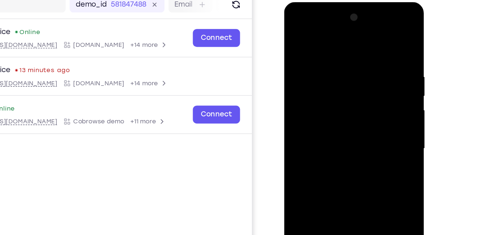
click at [370, 53] on div at bounding box center [336, 109] width 92 height 205
click at [370, 2] on div at bounding box center [336, 2] width 104 height 0
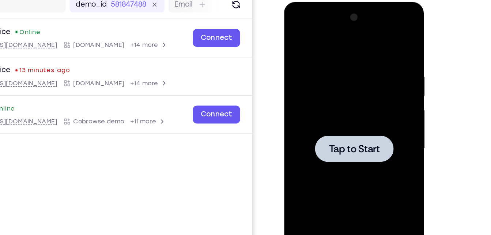
click at [370, 53] on div at bounding box center [336, 109] width 92 height 205
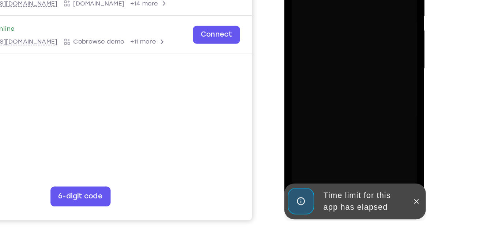
scroll to position [117, 0]
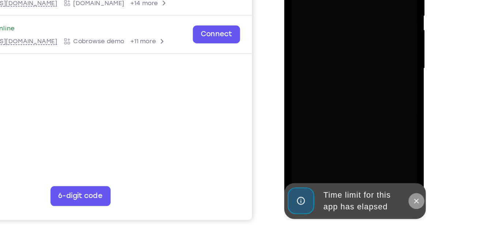
click at [383, 128] on icon at bounding box center [382, 127] width 6 height 6
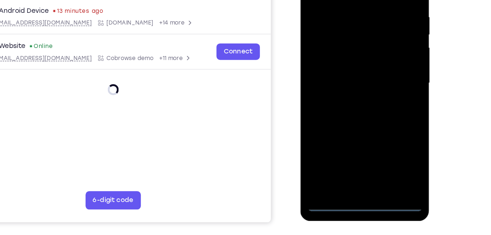
click at [352, 155] on div at bounding box center [352, 56] width 92 height 205
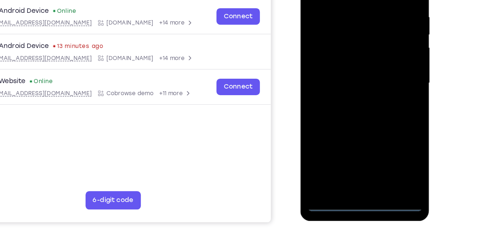
click at [386, 119] on div at bounding box center [352, 56] width 92 height 205
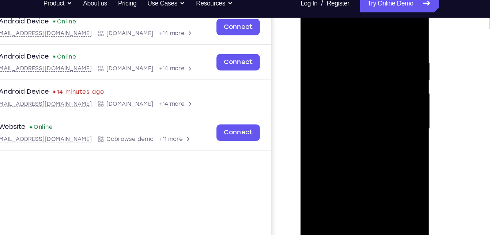
click at [321, 19] on div at bounding box center [352, 102] width 92 height 205
click at [384, 102] on div at bounding box center [352, 102] width 92 height 205
click at [344, 117] on div at bounding box center [352, 102] width 92 height 205
click at [351, 96] on div at bounding box center [352, 102] width 92 height 205
click at [353, 87] on div at bounding box center [352, 102] width 92 height 205
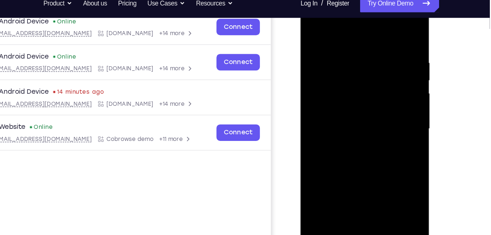
click at [345, 101] on div at bounding box center [352, 102] width 92 height 205
click at [335, 130] on div at bounding box center [352, 102] width 92 height 205
click at [361, 124] on div at bounding box center [352, 102] width 92 height 205
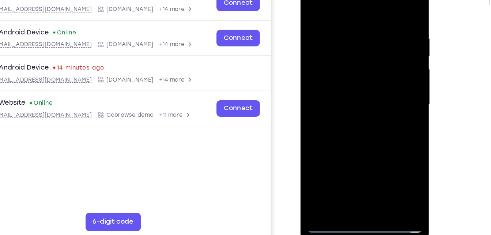
click at [369, 162] on div at bounding box center [352, 77] width 92 height 205
click at [343, 117] on div at bounding box center [352, 77] width 92 height 205
click at [335, 91] on div at bounding box center [352, 77] width 92 height 205
click at [331, 4] on div at bounding box center [352, 77] width 92 height 205
click at [346, 109] on div at bounding box center [352, 77] width 92 height 205
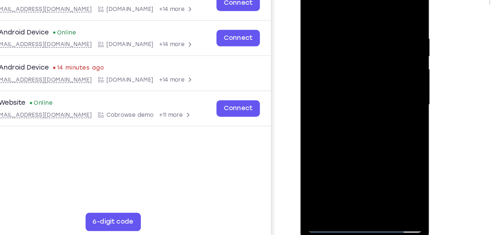
click at [314, 76] on div at bounding box center [352, 77] width 92 height 205
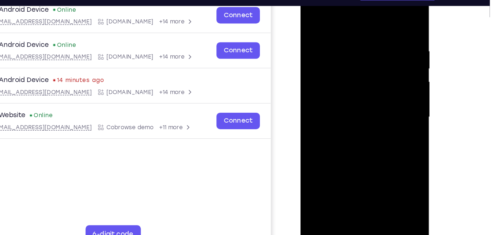
drag, startPoint x: 391, startPoint y: 89, endPoint x: 391, endPoint y: 79, distance: 9.9
click at [391, 79] on div at bounding box center [352, 90] width 92 height 205
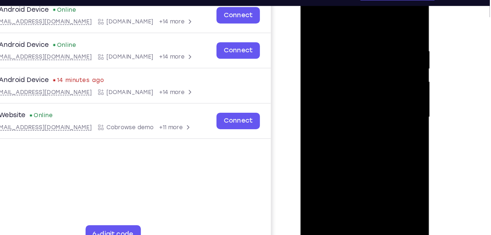
click at [391, 79] on div at bounding box center [352, 90] width 92 height 205
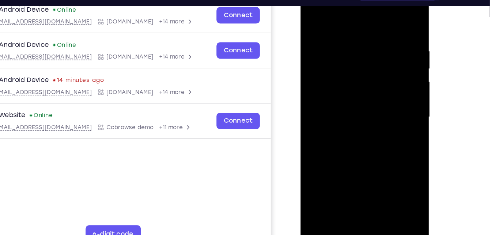
click at [391, 79] on div at bounding box center [352, 90] width 92 height 205
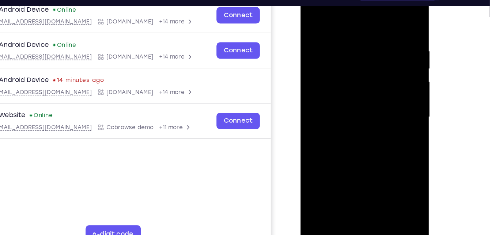
click at [391, 79] on div at bounding box center [352, 90] width 92 height 205
click at [309, 69] on div at bounding box center [352, 90] width 92 height 205
click at [386, 71] on div at bounding box center [352, 90] width 92 height 205
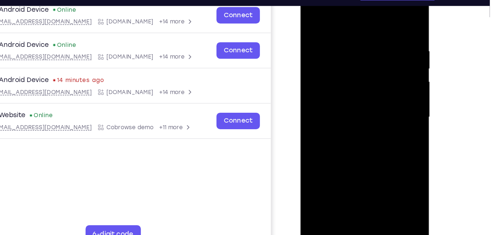
click at [369, 67] on div at bounding box center [352, 90] width 92 height 205
click at [379, 71] on div at bounding box center [352, 90] width 92 height 205
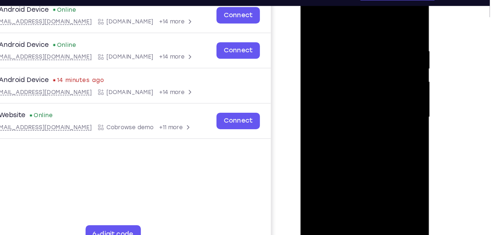
click at [379, 71] on div at bounding box center [352, 90] width 92 height 205
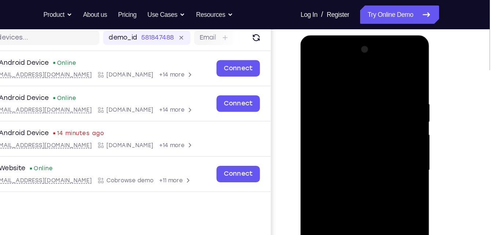
scroll to position [93, 0]
click at [391, 49] on div at bounding box center [352, 143] width 92 height 205
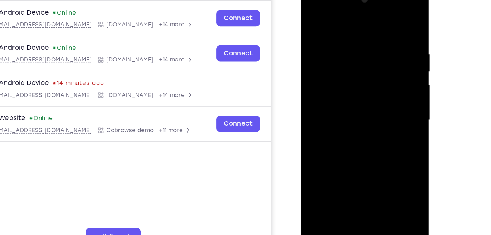
click at [313, 21] on div at bounding box center [352, 93] width 92 height 205
click at [312, 17] on div at bounding box center [352, 93] width 92 height 205
click at [338, 182] on div at bounding box center [352, 93] width 92 height 205
click at [361, 20] on div at bounding box center [352, 93] width 92 height 205
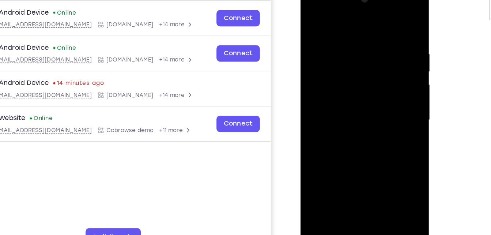
click at [330, 68] on div at bounding box center [352, 93] width 92 height 205
click at [320, 43] on div at bounding box center [352, 93] width 92 height 205
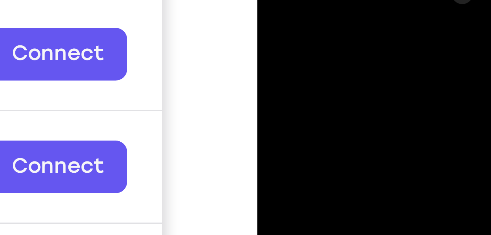
click at [268, 0] on div at bounding box center [309, 56] width 92 height 205
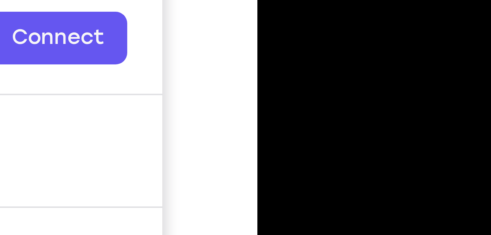
drag, startPoint x: 286, startPoint y: -95, endPoint x: 287, endPoint y: -137, distance: 42.1
drag, startPoint x: 291, startPoint y: -103, endPoint x: 291, endPoint y: -135, distance: 31.8
drag, startPoint x: 291, startPoint y: -104, endPoint x: 299, endPoint y: -142, distance: 39.1
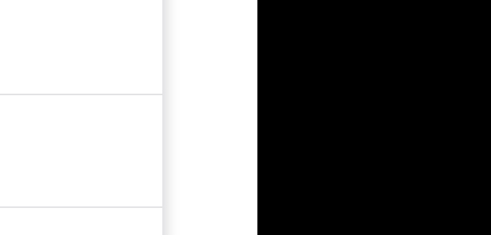
drag, startPoint x: 293, startPoint y: -120, endPoint x: 297, endPoint y: -142, distance: 22.2
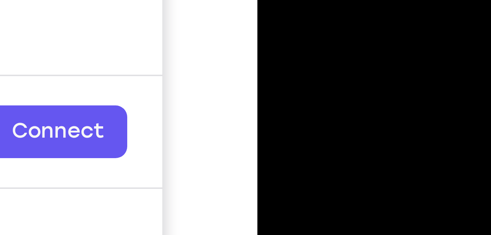
drag, startPoint x: 274, startPoint y: -202, endPoint x: 282, endPoint y: -238, distance: 36.7
drag, startPoint x: 281, startPoint y: -192, endPoint x: 283, endPoint y: -241, distance: 49.1
drag, startPoint x: 282, startPoint y: -206, endPoint x: 290, endPoint y: -241, distance: 35.8
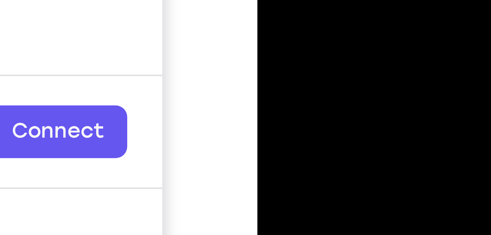
drag, startPoint x: 292, startPoint y: -209, endPoint x: 287, endPoint y: -241, distance: 31.9
drag, startPoint x: 292, startPoint y: -202, endPoint x: 295, endPoint y: -224, distance: 21.8
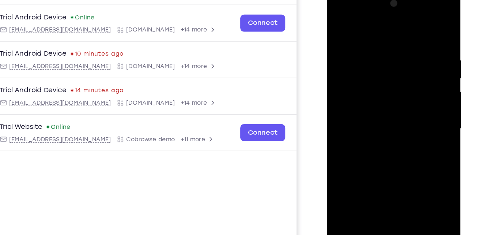
click at [394, 117] on div at bounding box center [379, 97] width 92 height 205
click at [340, 21] on div at bounding box center [379, 97] width 92 height 205
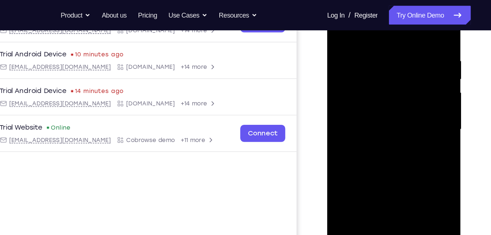
scroll to position [127, 0]
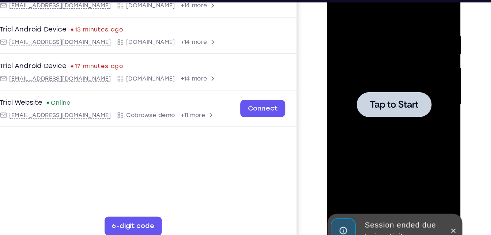
click at [367, 74] on span "Tap to Start" at bounding box center [378, 73] width 37 height 7
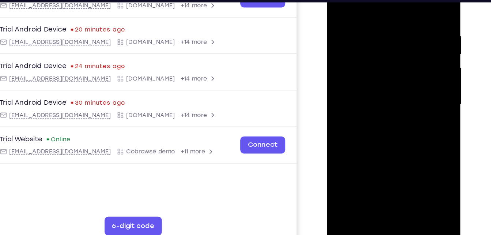
click at [365, 47] on div at bounding box center [379, 73] width 92 height 205
click at [378, 169] on div at bounding box center [379, 73] width 92 height 205
click at [408, 40] on div at bounding box center [379, 73] width 92 height 205
click at [391, 72] on div at bounding box center [379, 73] width 92 height 205
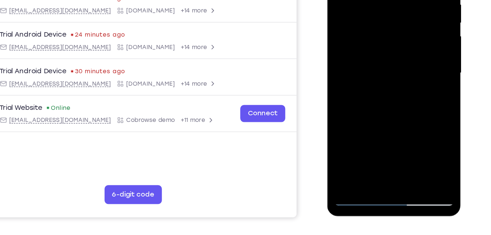
click at [375, 142] on div at bounding box center [379, 41] width 92 height 205
click at [412, 99] on div at bounding box center [379, 41] width 92 height 205
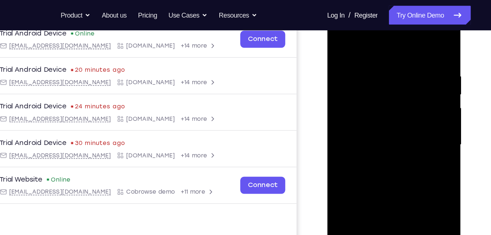
scroll to position [117, 0]
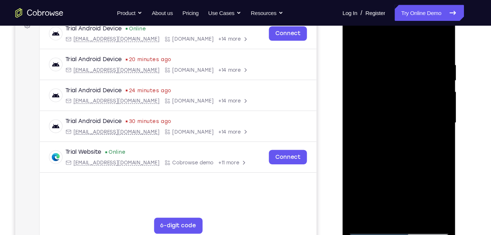
click at [427, 176] on div at bounding box center [394, 112] width 92 height 205
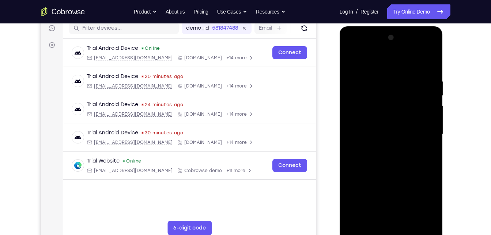
scroll to position [94, 0]
drag, startPoint x: 363, startPoint y: 50, endPoint x: 369, endPoint y: 48, distance: 6.3
click at [369, 48] on div at bounding box center [391, 134] width 92 height 205
click at [425, 129] on div at bounding box center [391, 134] width 92 height 205
click at [381, 147] on div at bounding box center [391, 134] width 92 height 205
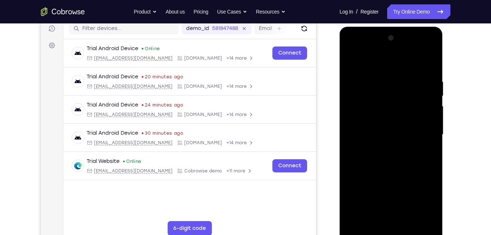
click at [390, 130] on div at bounding box center [391, 134] width 92 height 205
click at [380, 119] on div at bounding box center [391, 134] width 92 height 205
click at [426, 123] on div at bounding box center [391, 134] width 92 height 205
click at [408, 134] on div at bounding box center [391, 134] width 92 height 205
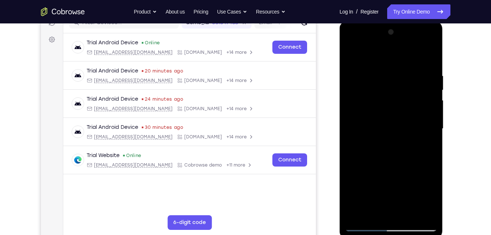
click at [384, 158] on div at bounding box center [391, 128] width 92 height 205
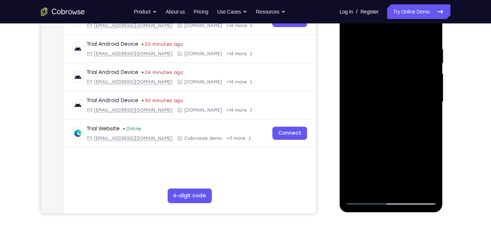
scroll to position [128, 0]
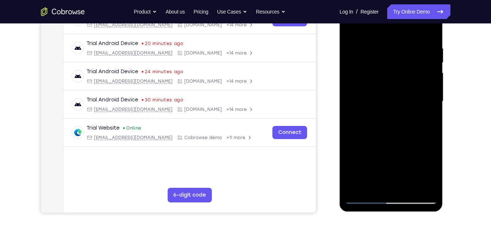
click at [406, 191] on div at bounding box center [391, 101] width 92 height 205
click at [386, 139] on div at bounding box center [391, 101] width 92 height 205
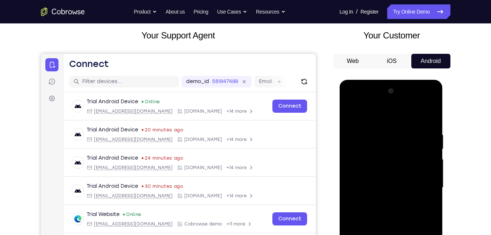
scroll to position [32, 0]
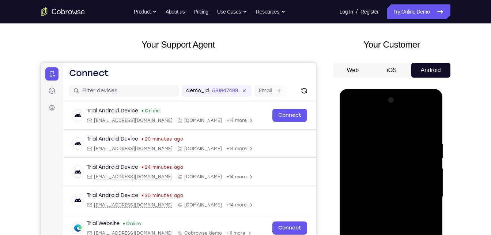
click at [426, 124] on div at bounding box center [391, 196] width 92 height 205
